Goal: Task Accomplishment & Management: Use online tool/utility

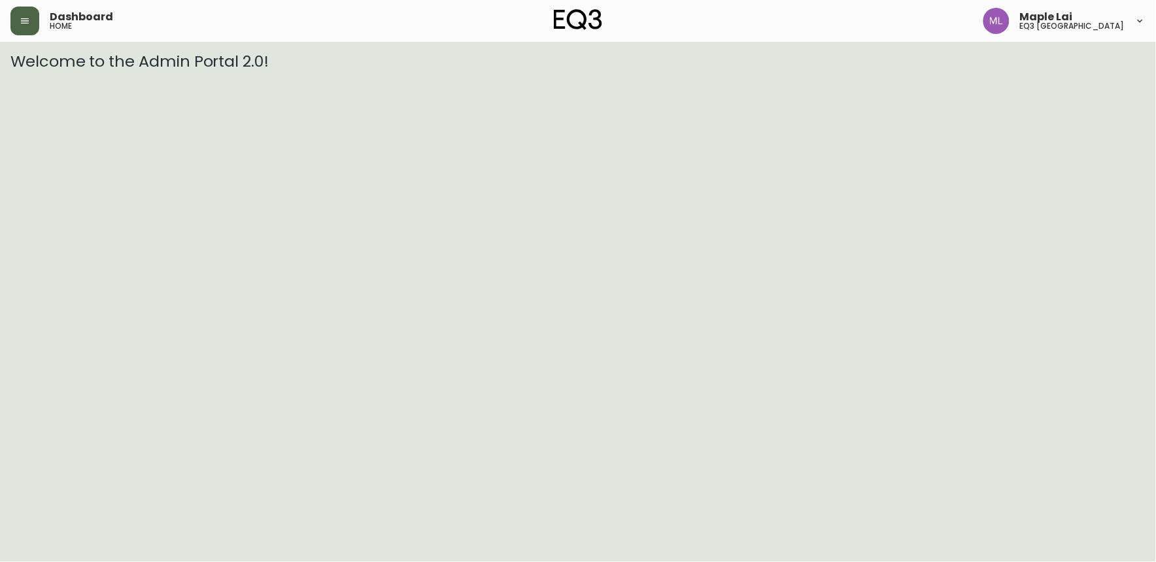
click at [24, 16] on icon "button" at bounding box center [25, 21] width 10 height 10
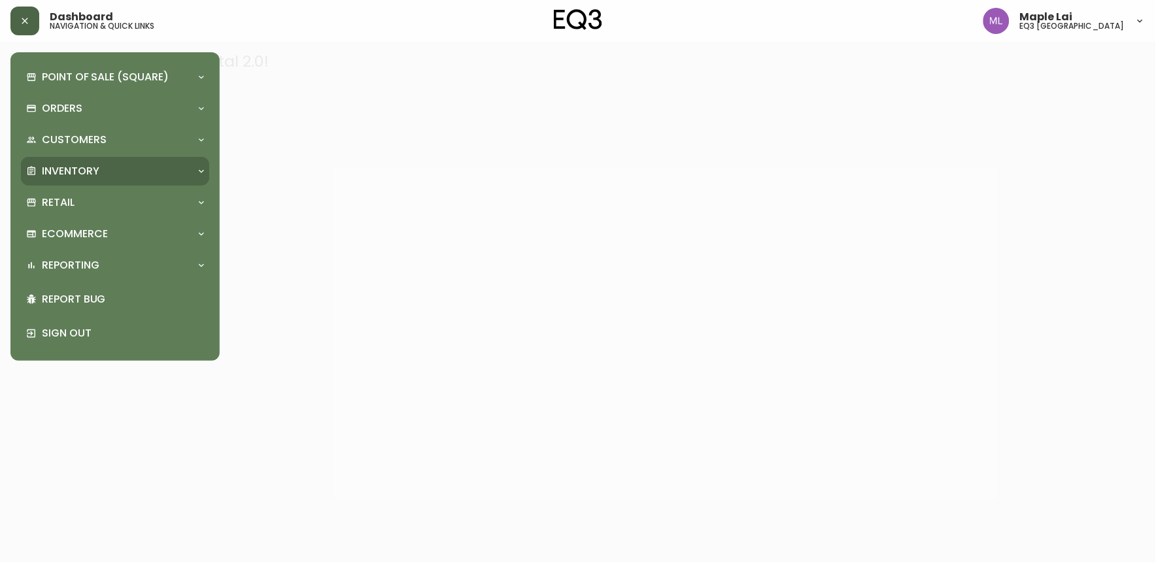
click at [109, 165] on div "Inventory" at bounding box center [108, 171] width 165 height 14
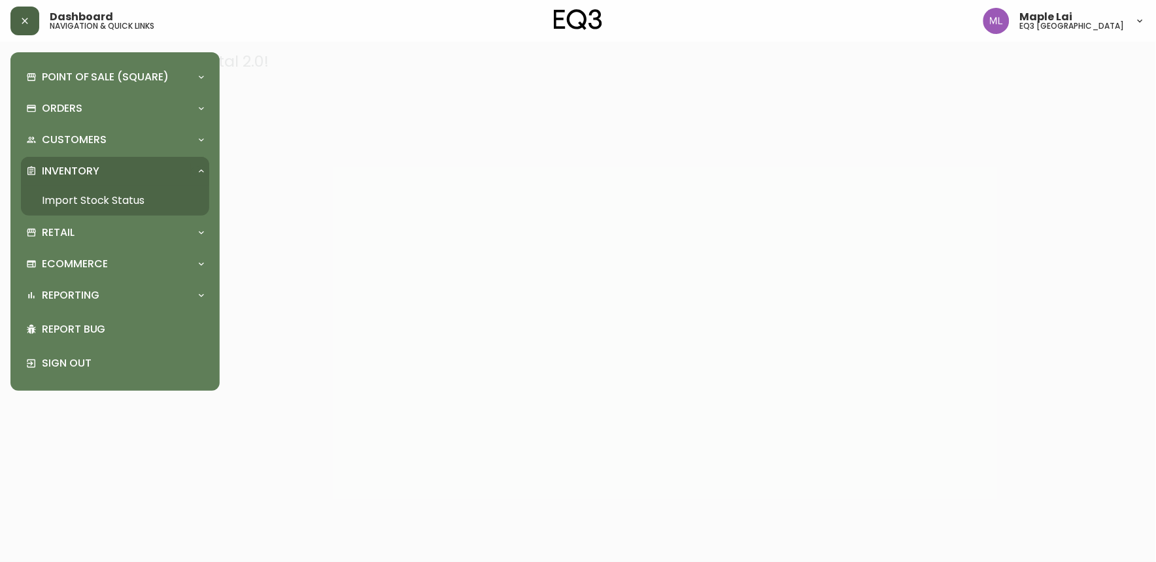
click at [120, 201] on link "Import Stock Status" at bounding box center [115, 201] width 188 height 30
